Goal: Obtain resource: Download file/media

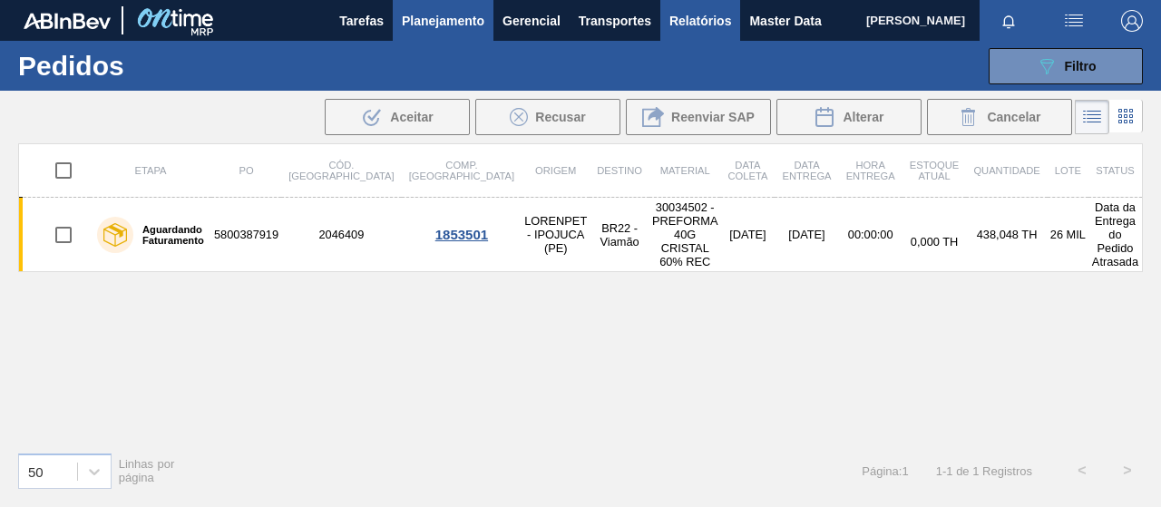
click at [703, 10] on span "Relatórios" at bounding box center [700, 21] width 62 height 22
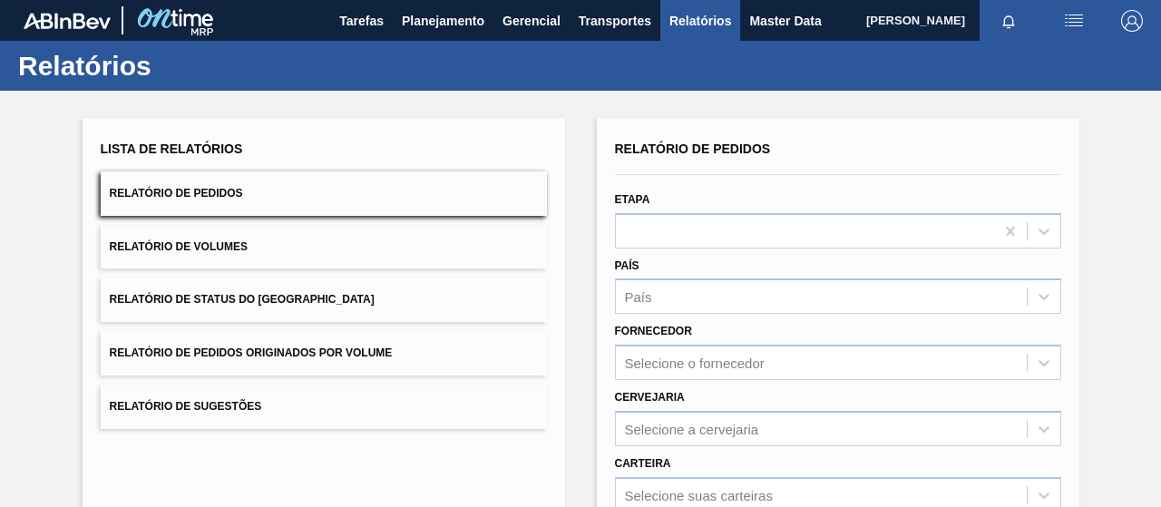
scroll to position [330, 0]
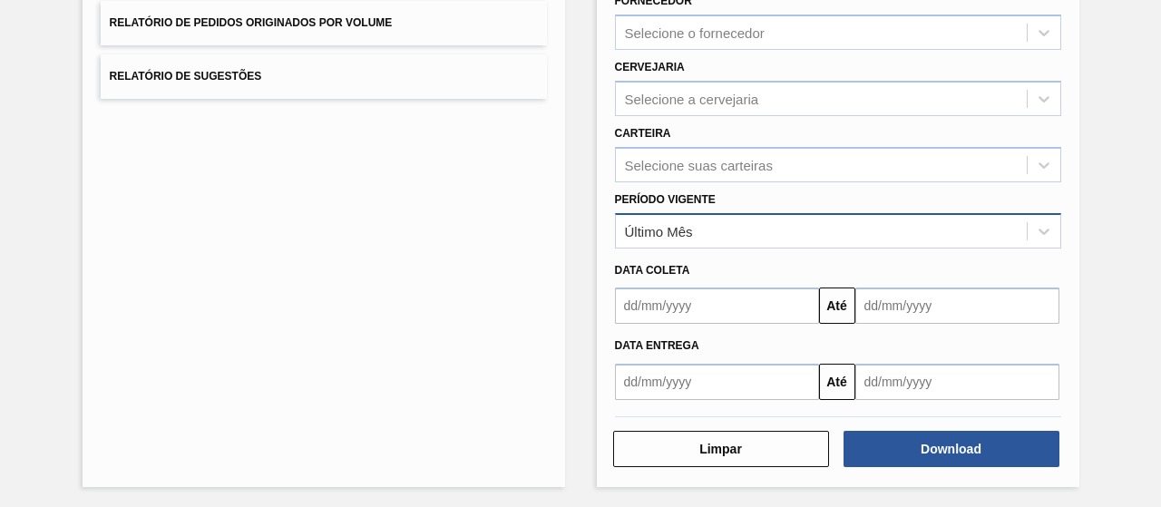
click at [724, 230] on div "Último Mês" at bounding box center [821, 231] width 411 height 26
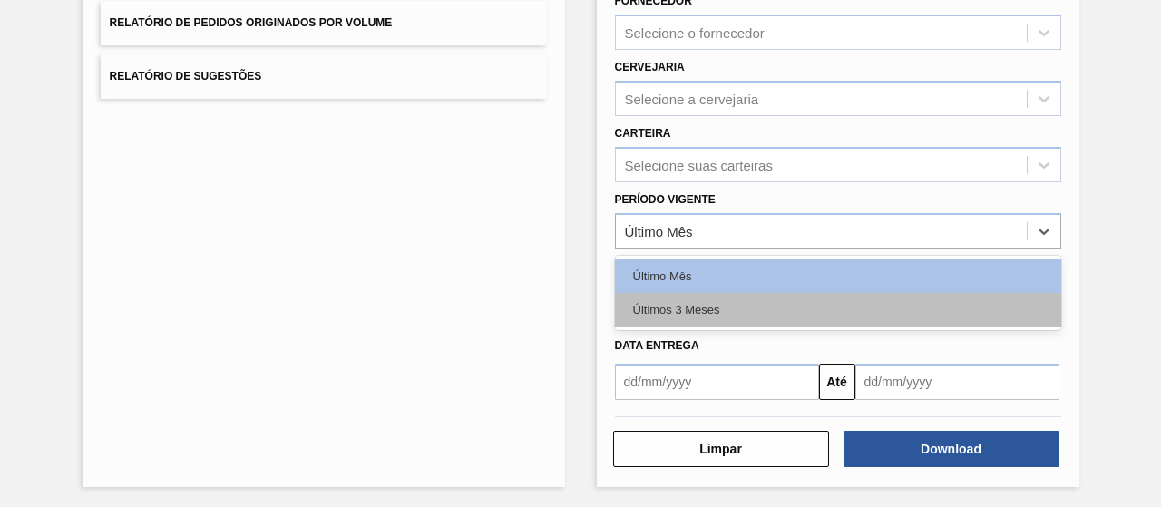
click at [688, 307] on div "Últimos 3 Meses" at bounding box center [838, 310] width 446 height 34
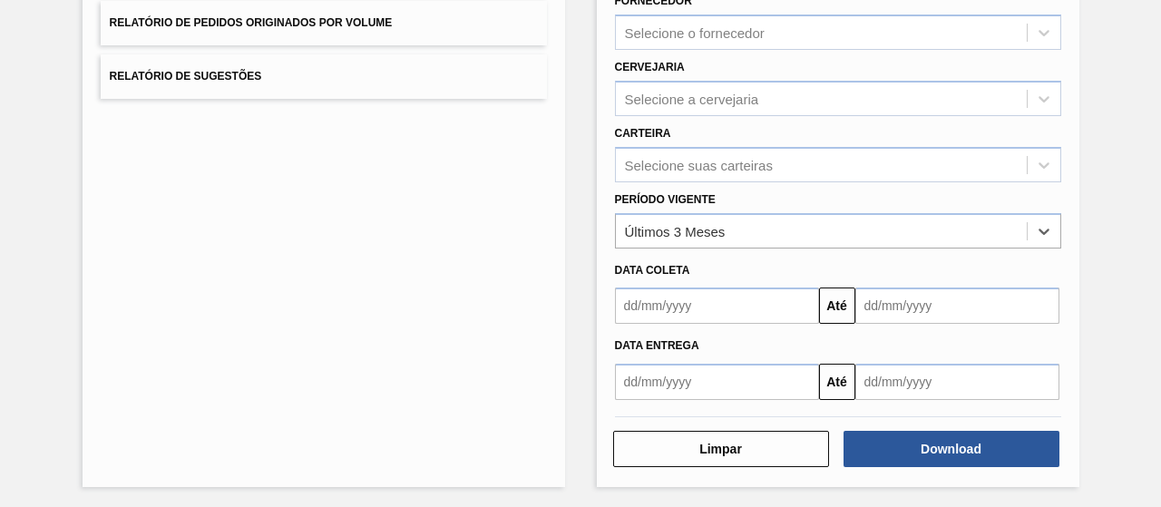
click at [690, 300] on input "text" at bounding box center [717, 305] width 204 height 36
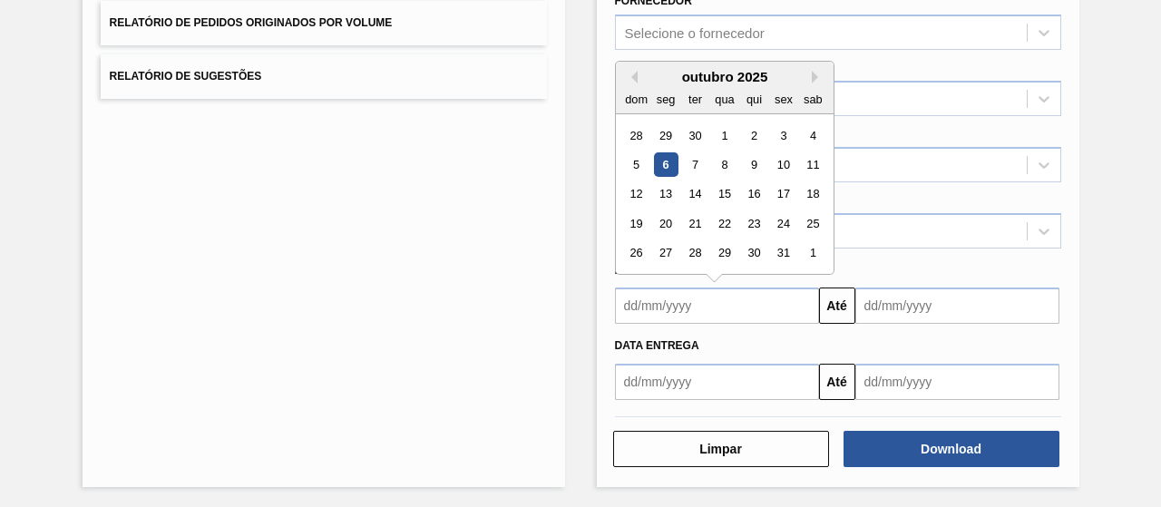
click at [627, 69] on div "outubro 2025" at bounding box center [725, 76] width 218 height 15
click at [633, 72] on button "Previous Month" at bounding box center [631, 77] width 13 height 13
click at [673, 131] on div "1" at bounding box center [665, 135] width 24 height 24
type input "[DATE]"
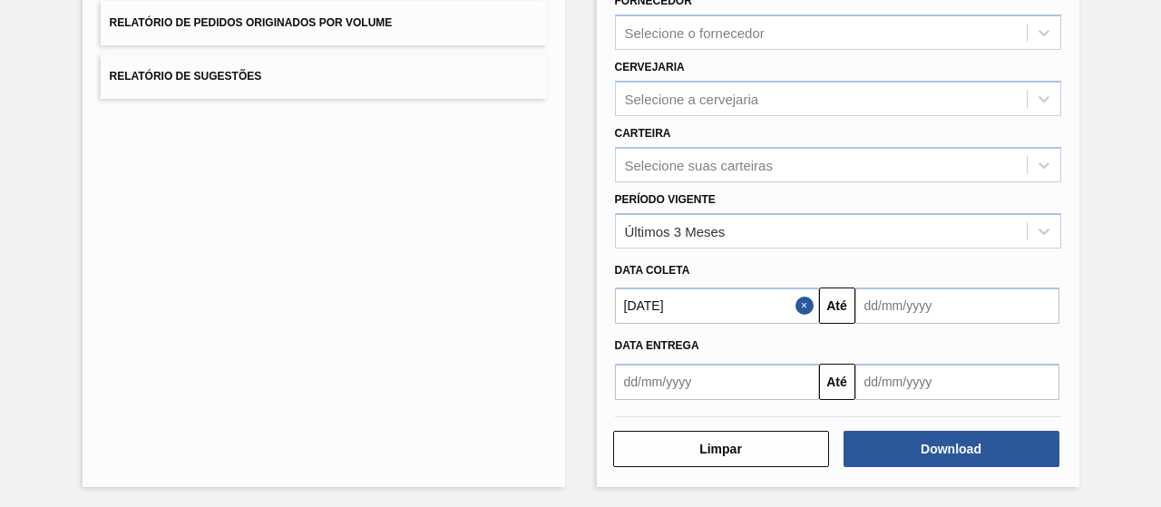
click at [869, 314] on input "text" at bounding box center [957, 305] width 204 height 36
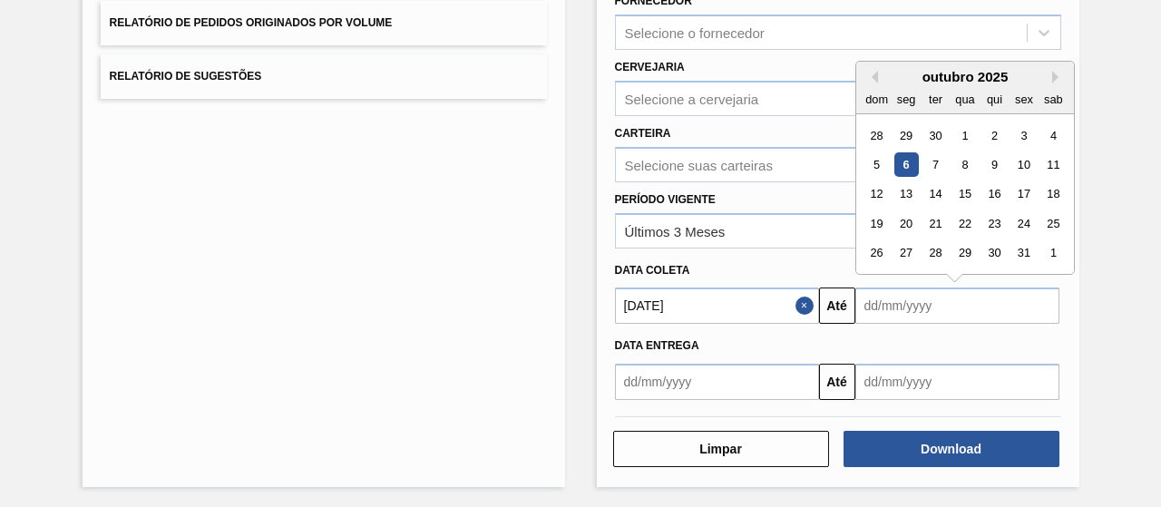
click at [907, 160] on div "6" at bounding box center [905, 164] width 24 height 24
type input "[DATE]"
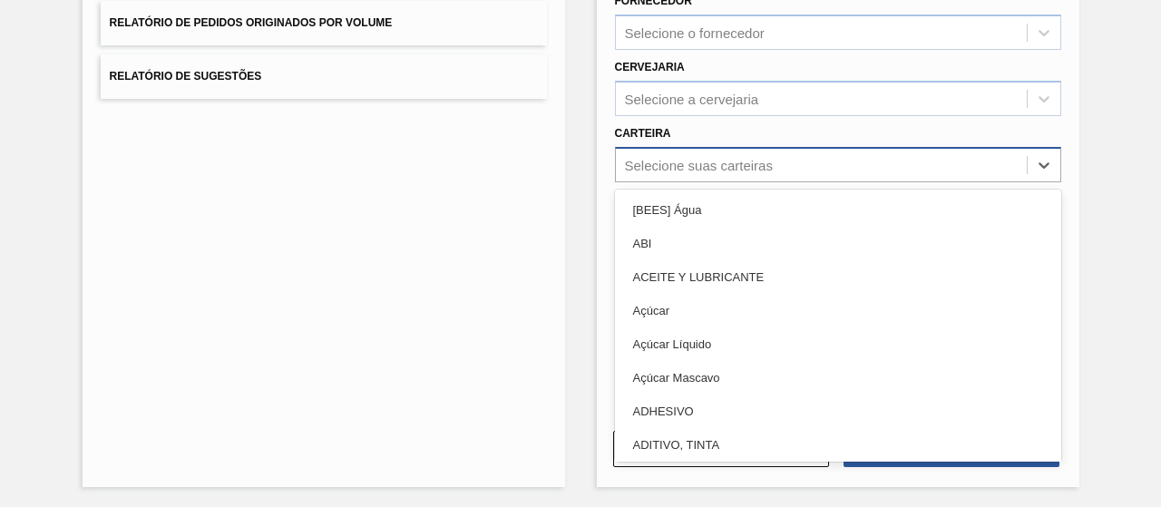
click at [738, 157] on div "Selecione suas carteiras" at bounding box center [699, 164] width 148 height 15
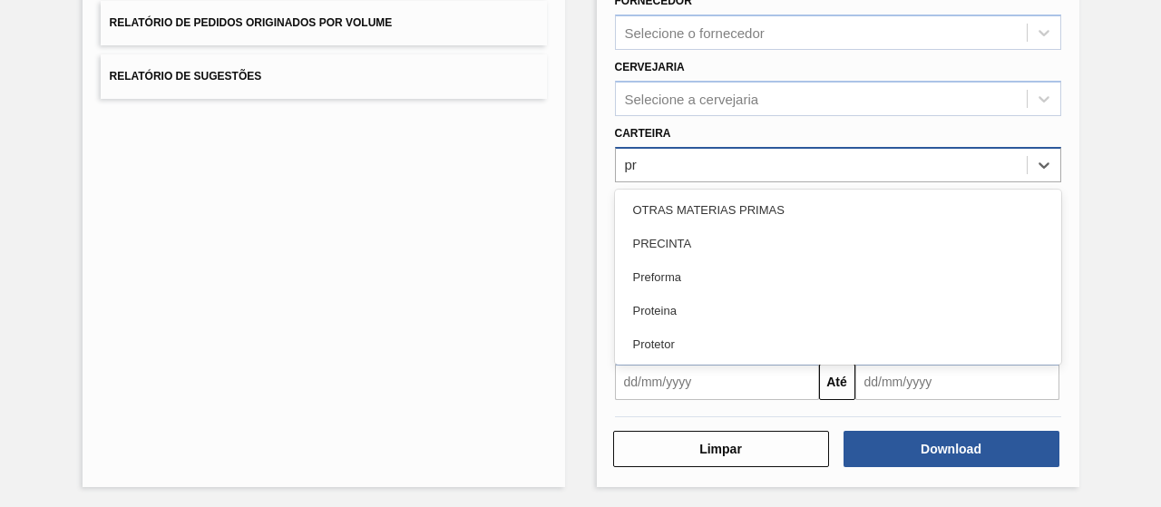
type input "pre"
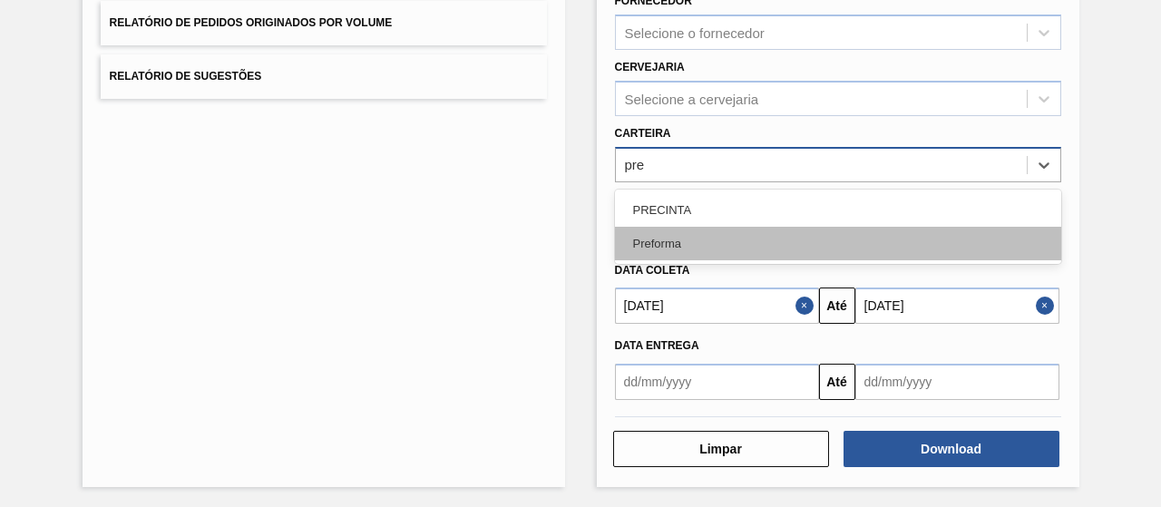
click at [671, 242] on div "Preforma" at bounding box center [838, 244] width 446 height 34
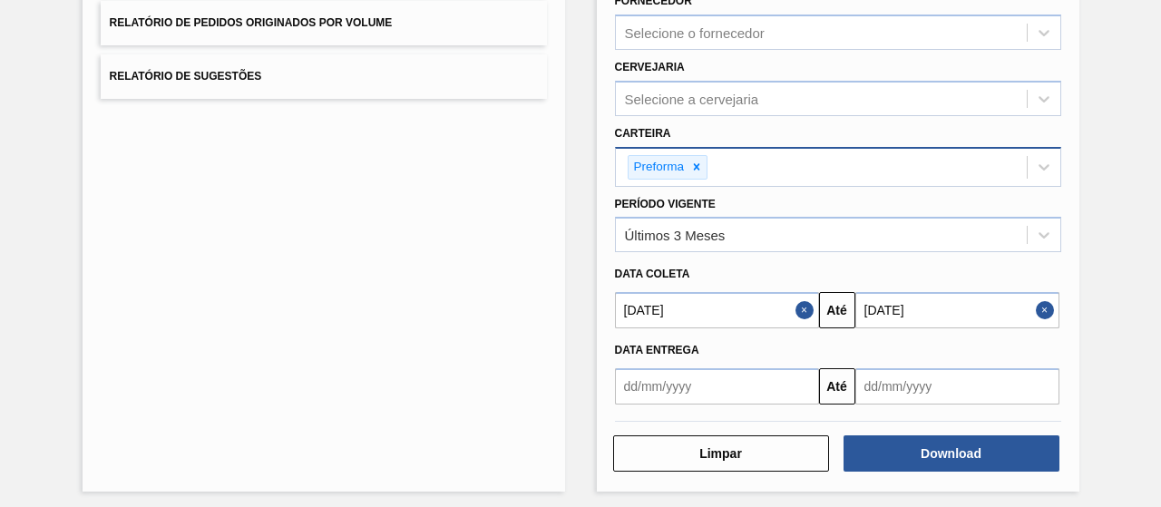
click at [926, 429] on div "Limpar Download" at bounding box center [838, 451] width 461 height 44
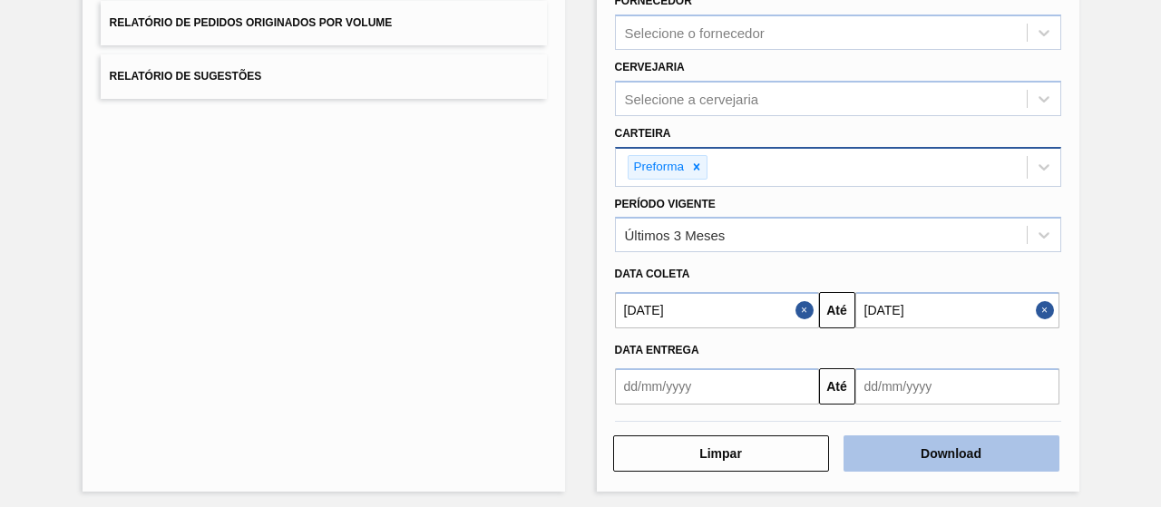
click at [916, 436] on button "Download" at bounding box center [951, 453] width 216 height 36
